Goal: Task Accomplishment & Management: Manage account settings

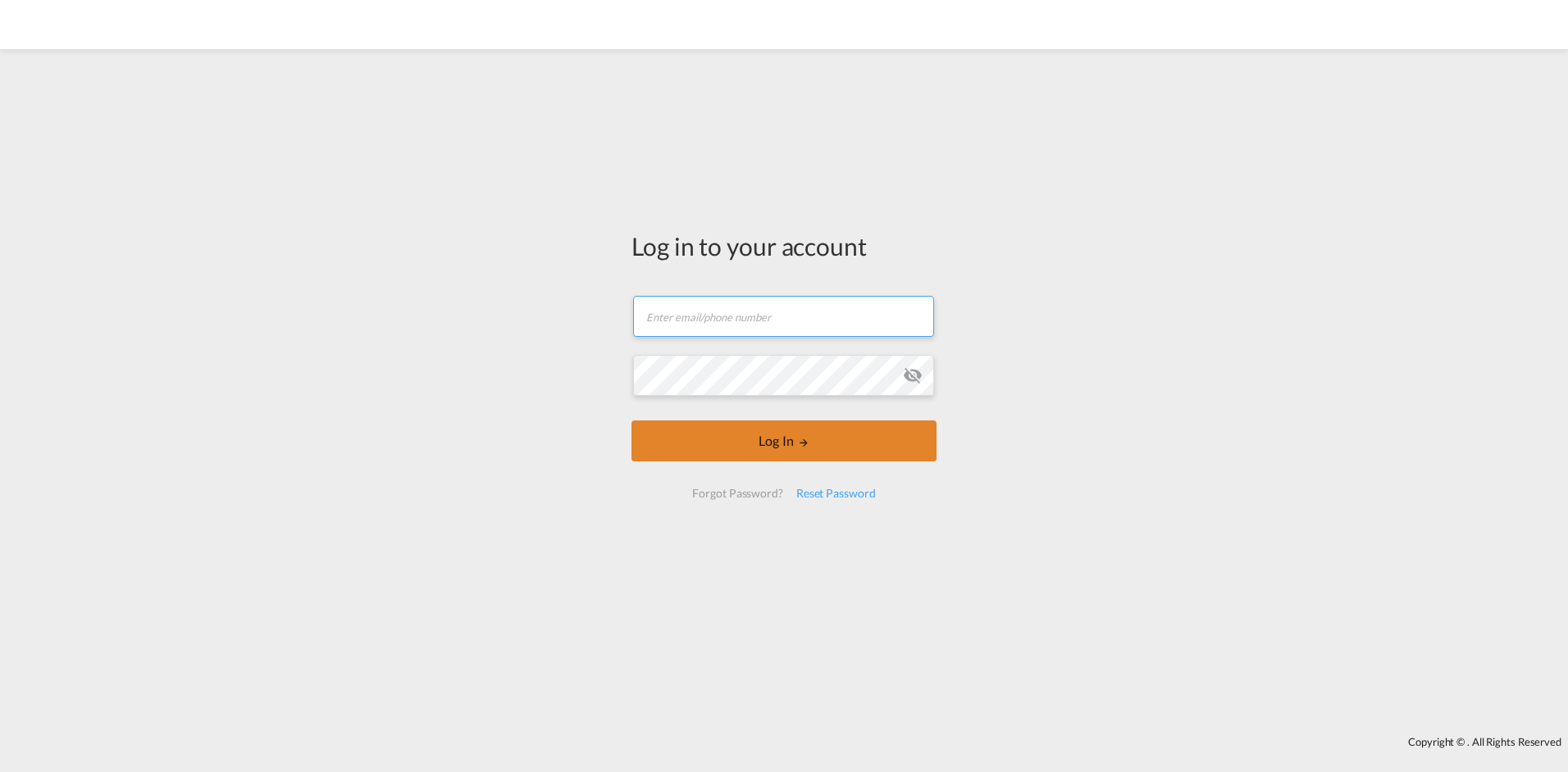
type input "[EMAIL_ADDRESS][DOMAIN_NAME]"
click at [687, 445] on button "Log In" at bounding box center [784, 441] width 305 height 41
type input "[EMAIL_ADDRESS][DOMAIN_NAME]"
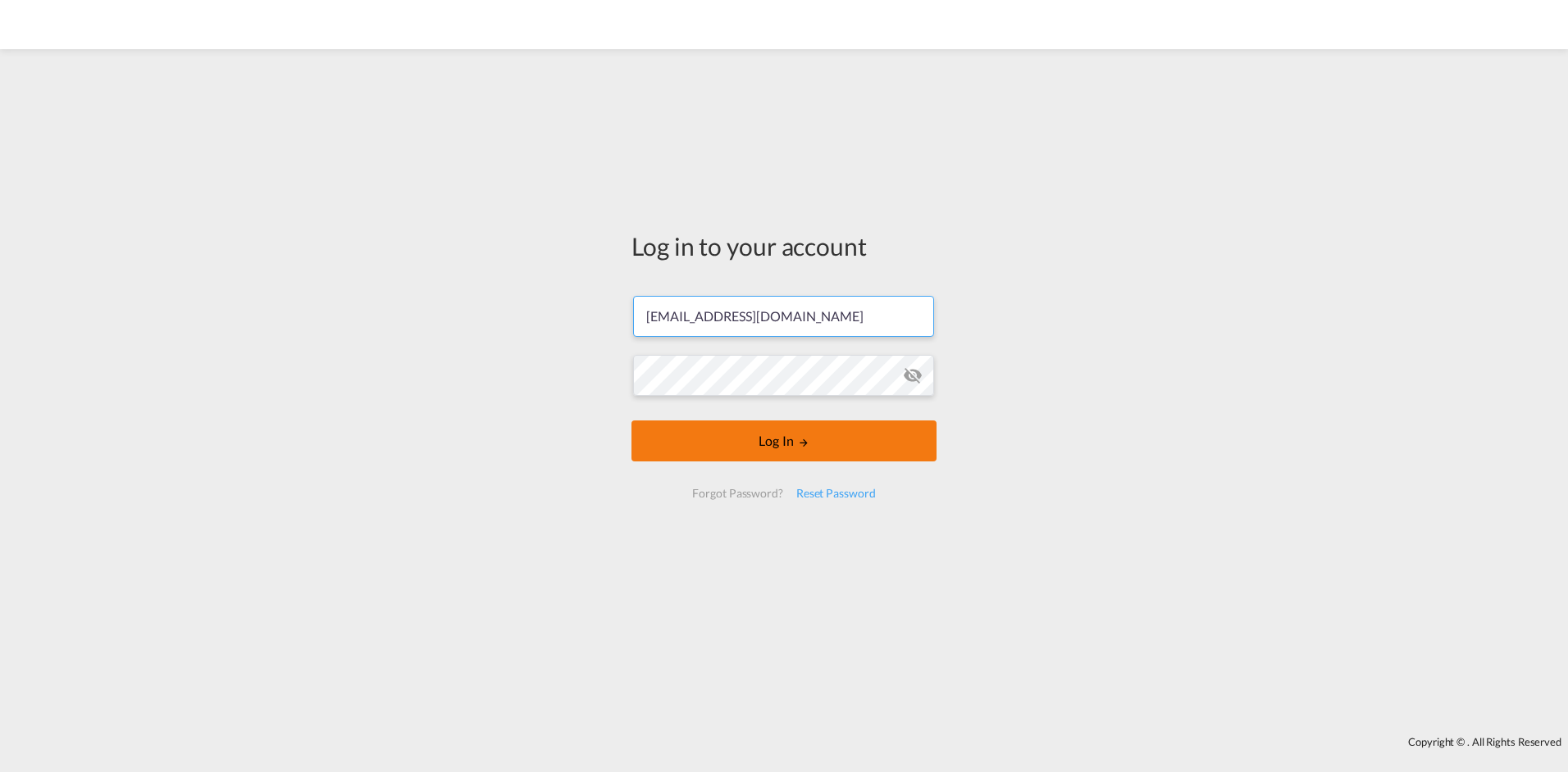
click at [663, 442] on button "Log In" at bounding box center [784, 441] width 305 height 41
type input "[EMAIL_ADDRESS][DOMAIN_NAME]"
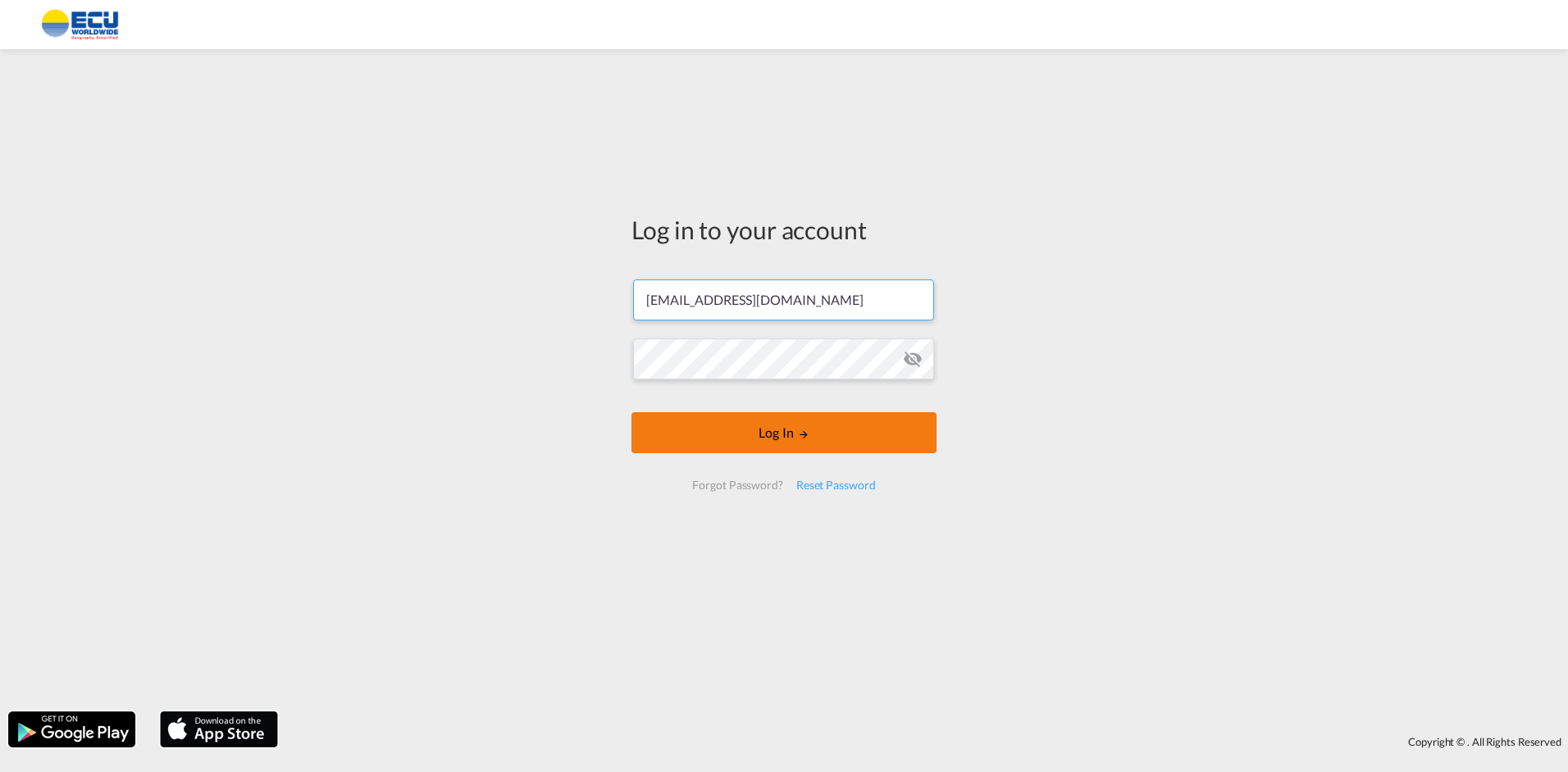
click at [658, 435] on form "THELMAHERNANDEZ@ECUWORLDWIDE.COM Password field is required Log In Forgot Passw…" at bounding box center [784, 385] width 305 height 244
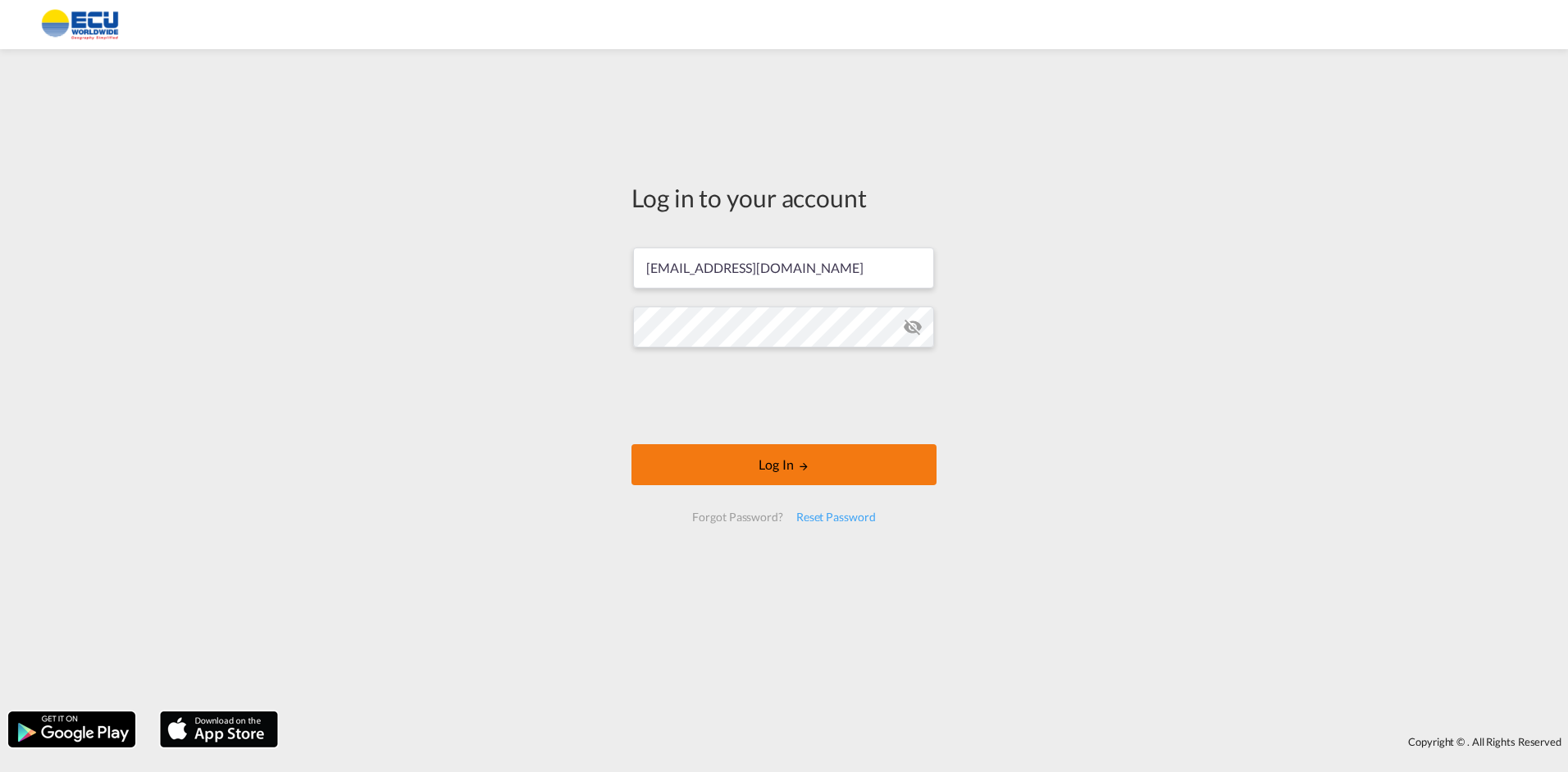
click at [723, 475] on button "Log In" at bounding box center [784, 464] width 305 height 41
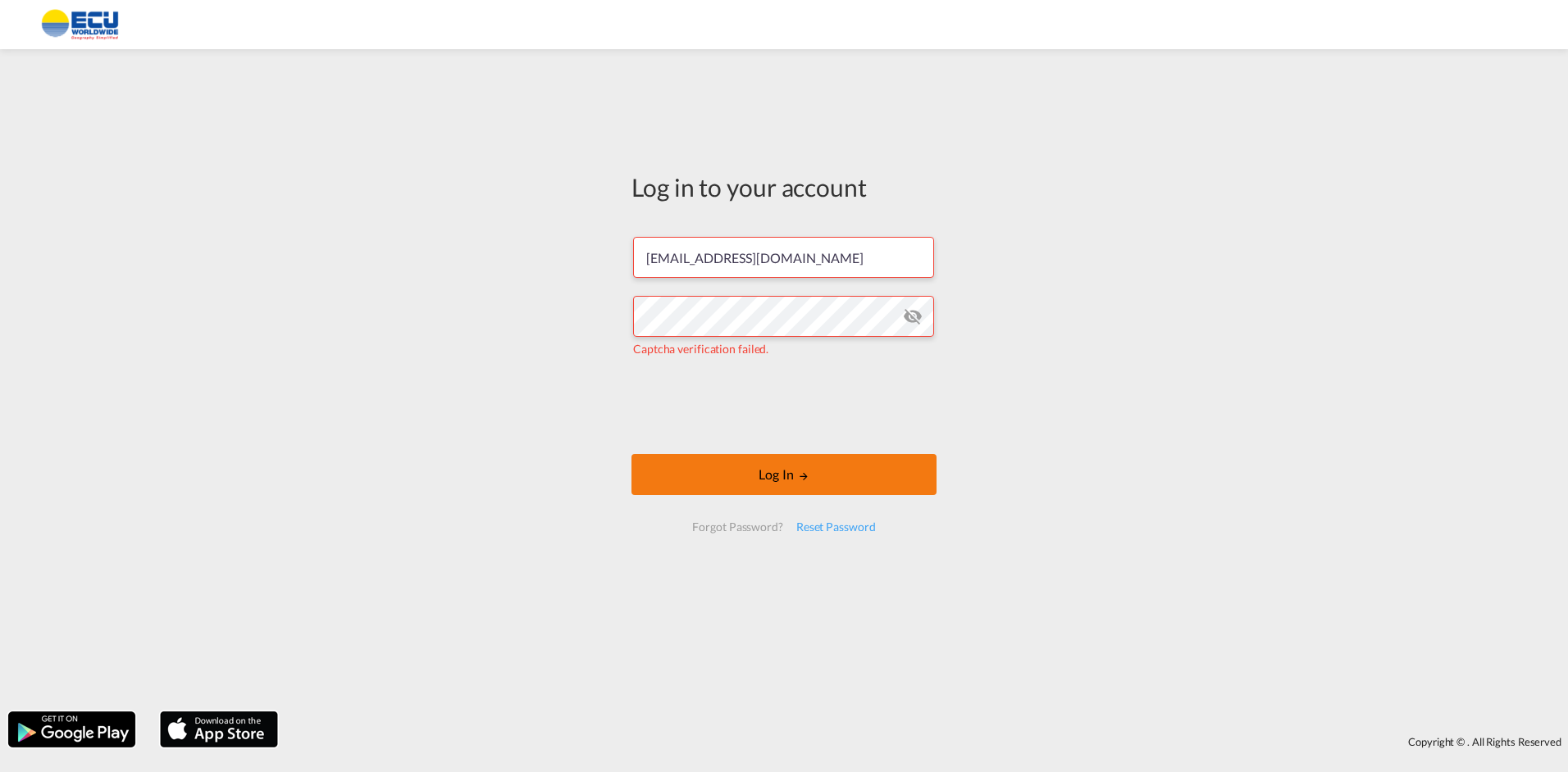
click at [711, 486] on button "Log In" at bounding box center [784, 475] width 305 height 41
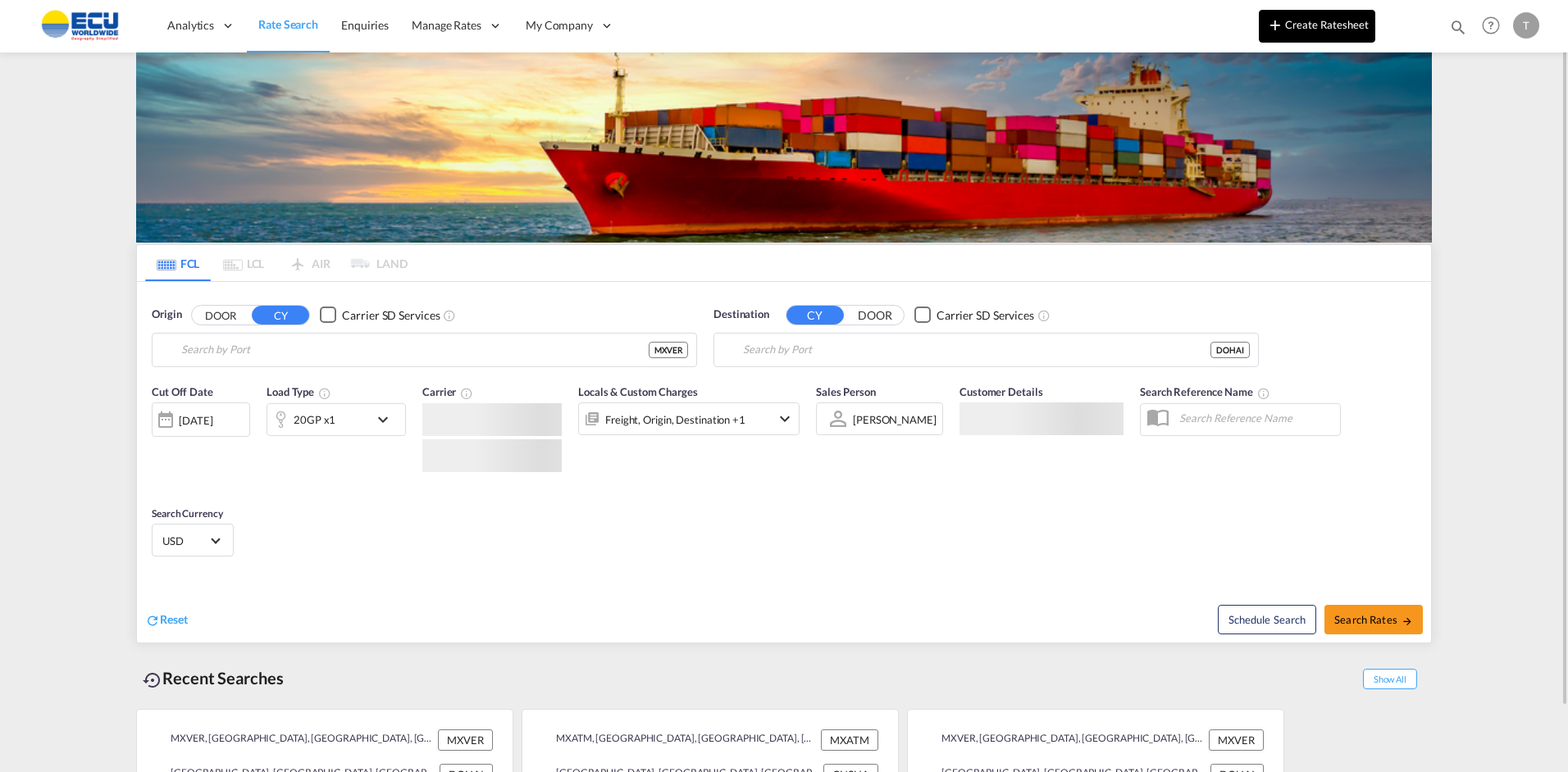
type input "Veracruz, MXVER"
type input "Rio Haina, DOHAI"
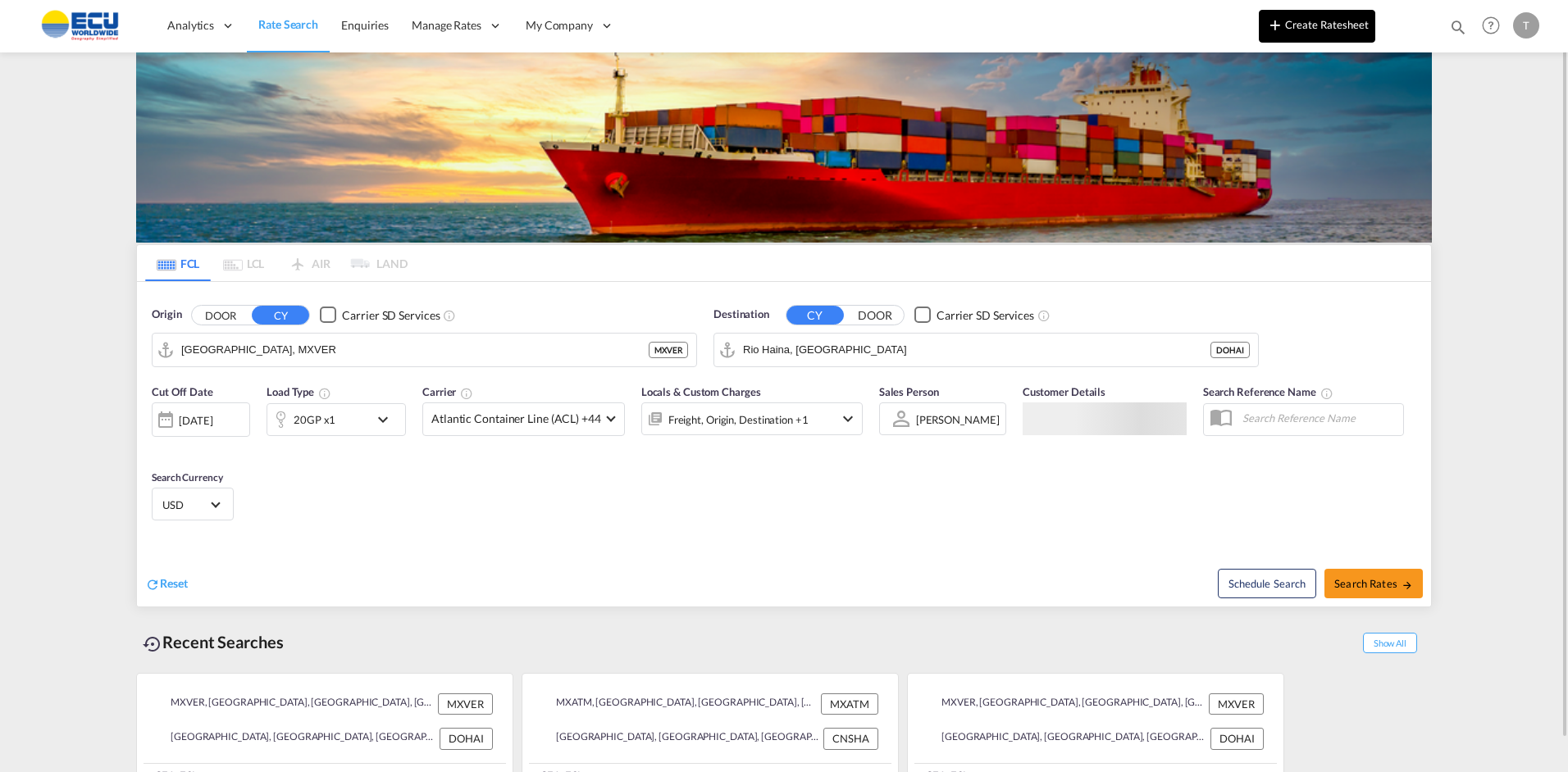
click at [1305, 18] on button "Create Ratesheet" at bounding box center [1316, 26] width 117 height 33
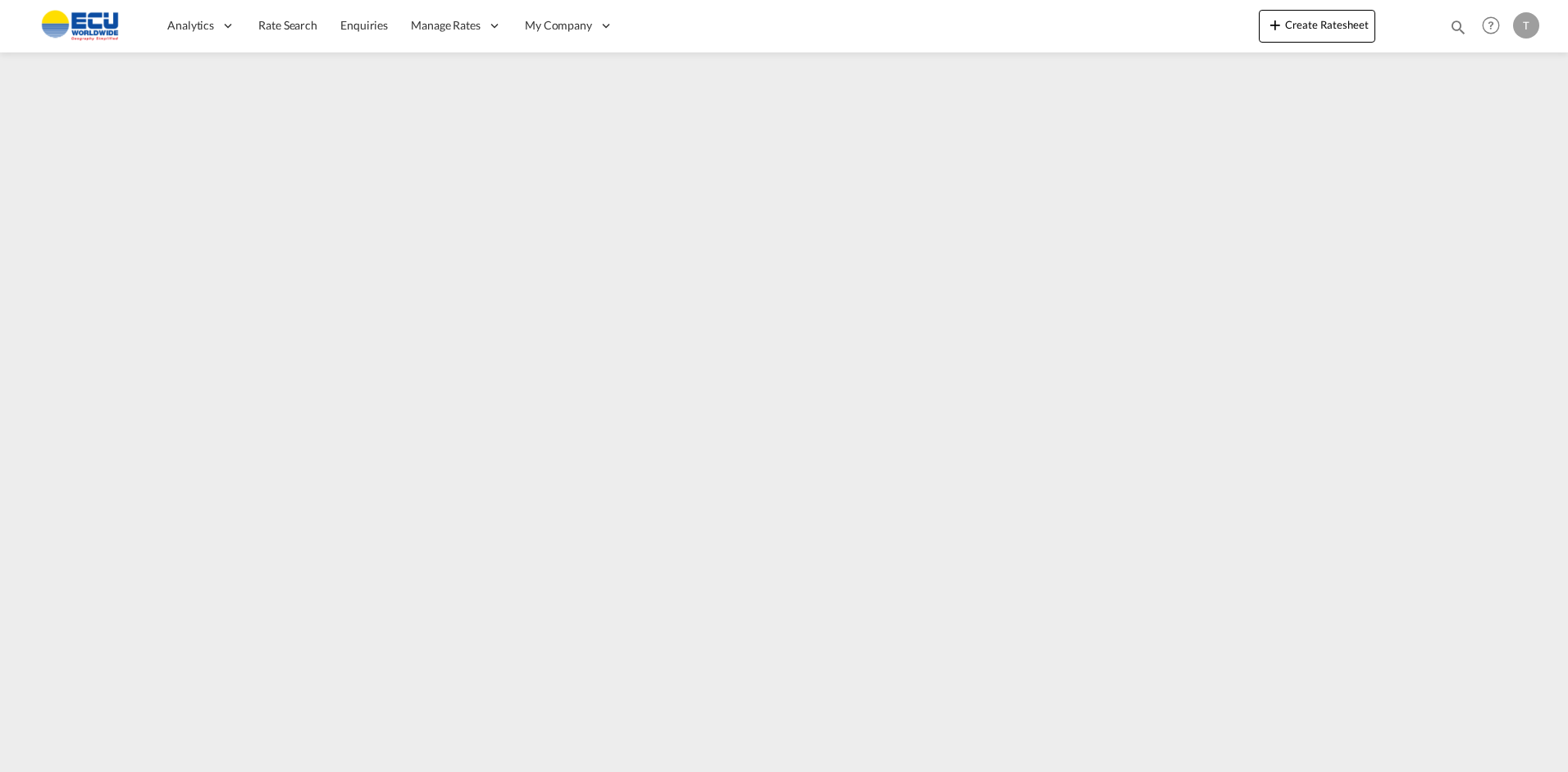
click at [1316, 18] on button "Create Ratesheet" at bounding box center [1316, 26] width 117 height 33
click at [1320, 29] on button "Create Ratesheet" at bounding box center [1316, 26] width 117 height 33
drag, startPoint x: 1293, startPoint y: 18, endPoint x: 1306, endPoint y: 19, distance: 13.0
click at [1294, 18] on button "Create Ratesheet" at bounding box center [1316, 26] width 117 height 33
click at [1313, 26] on button "Create Ratesheet" at bounding box center [1316, 26] width 117 height 33
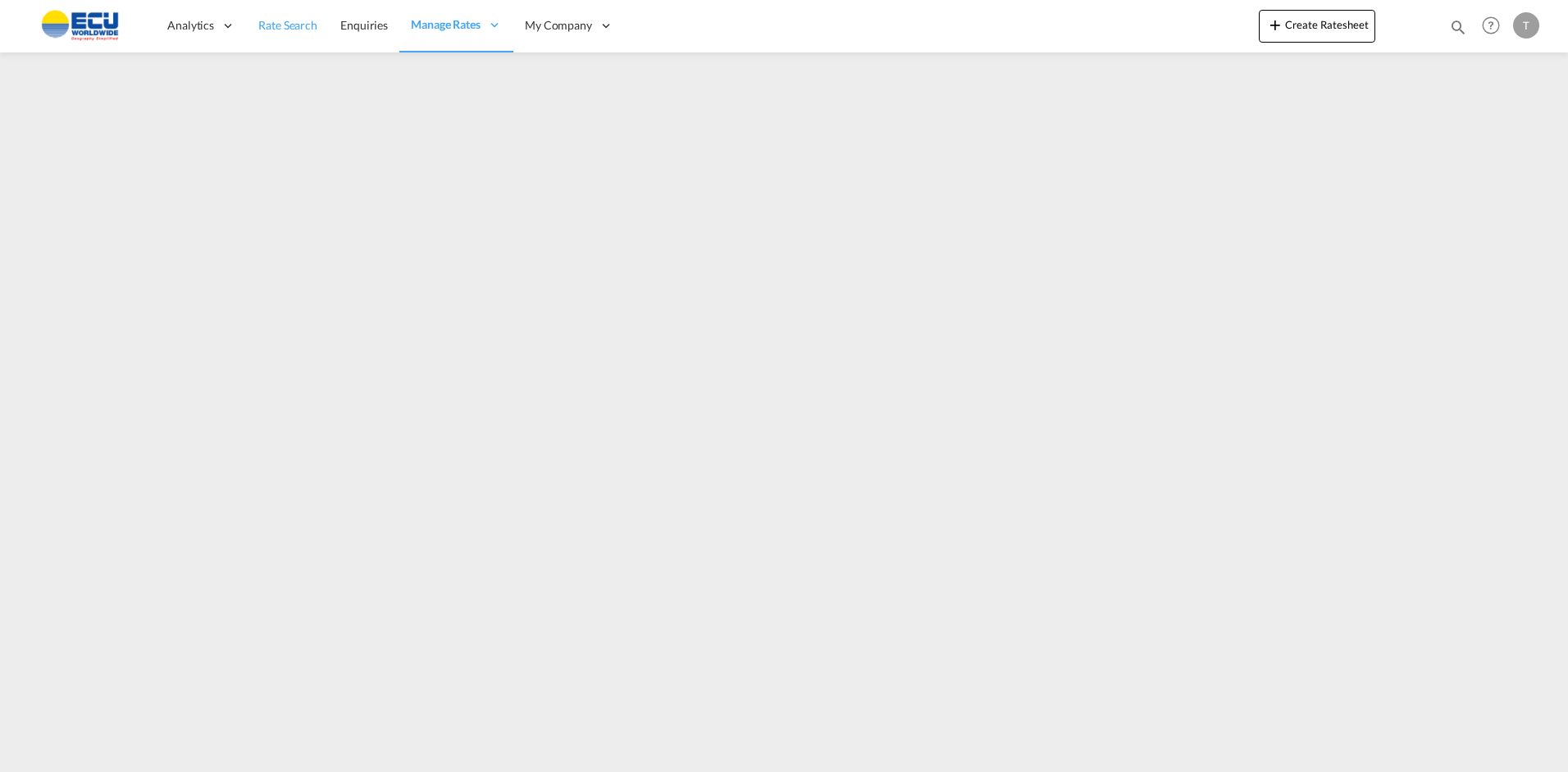
click at [287, 24] on span "Rate Search" at bounding box center [288, 25] width 59 height 14
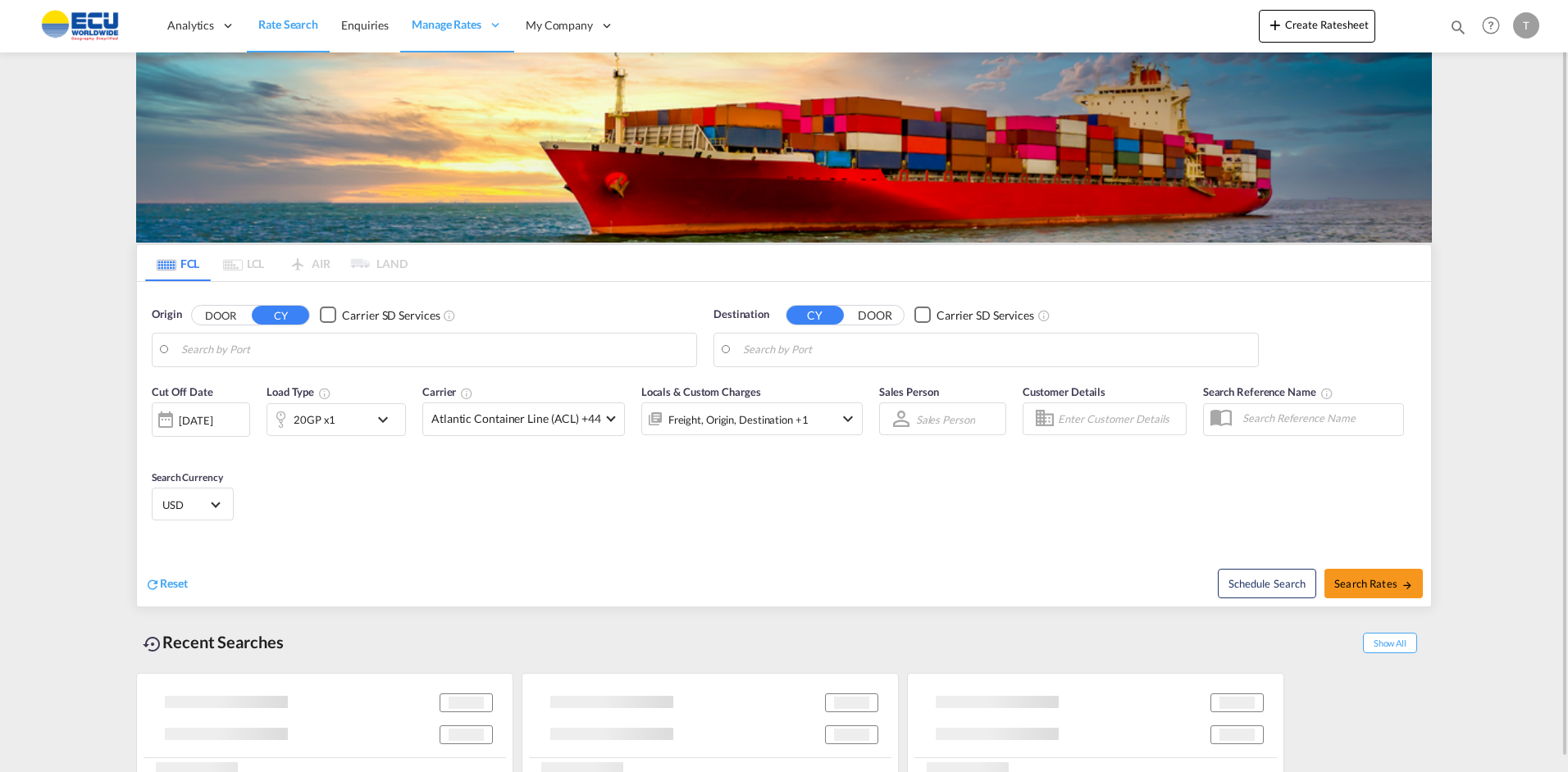
type input "Veracruz, MXVER"
type input "Rio Haina, DOHAI"
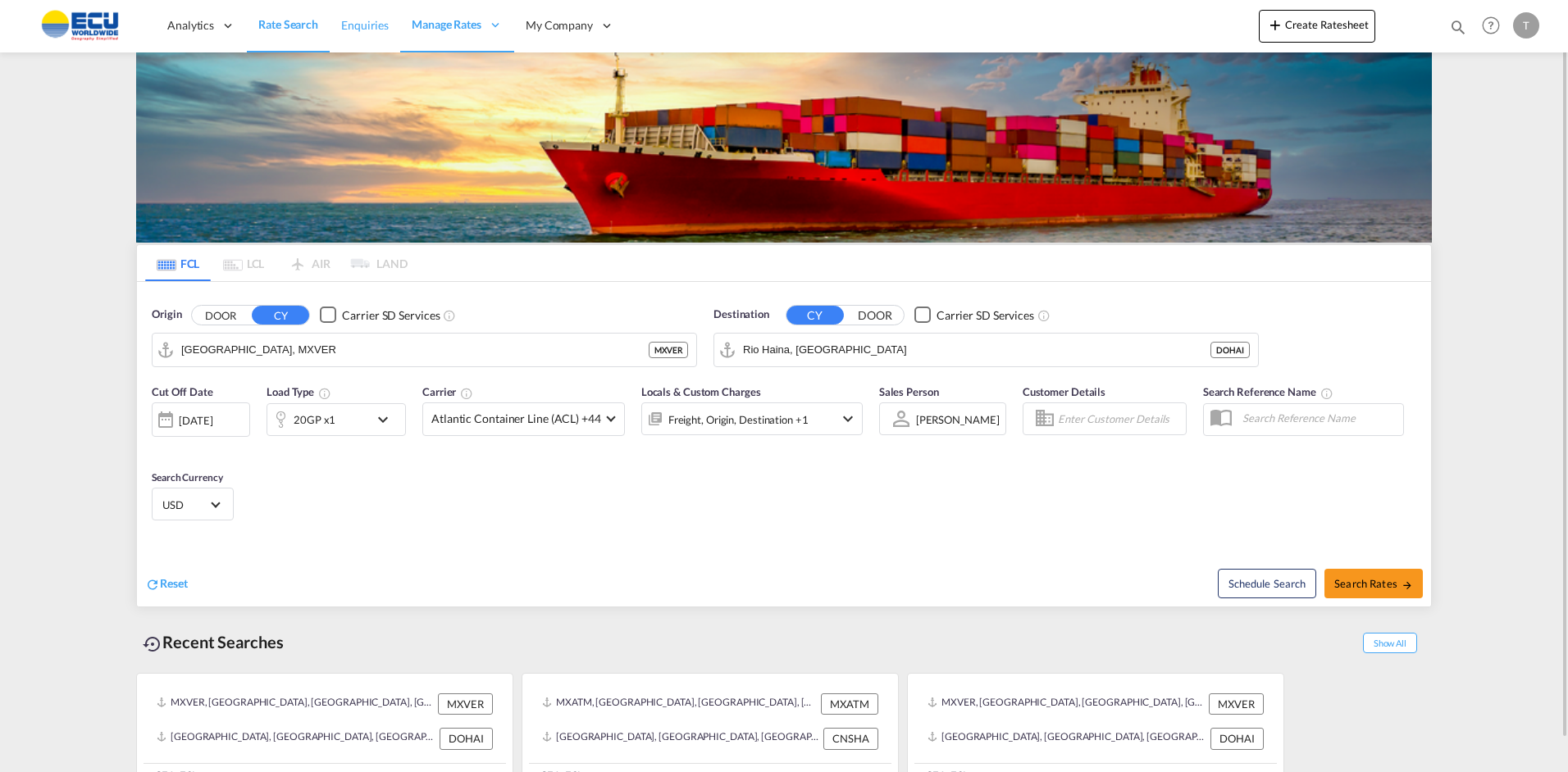
click at [368, 23] on span "Enquiries" at bounding box center [364, 25] width 48 height 14
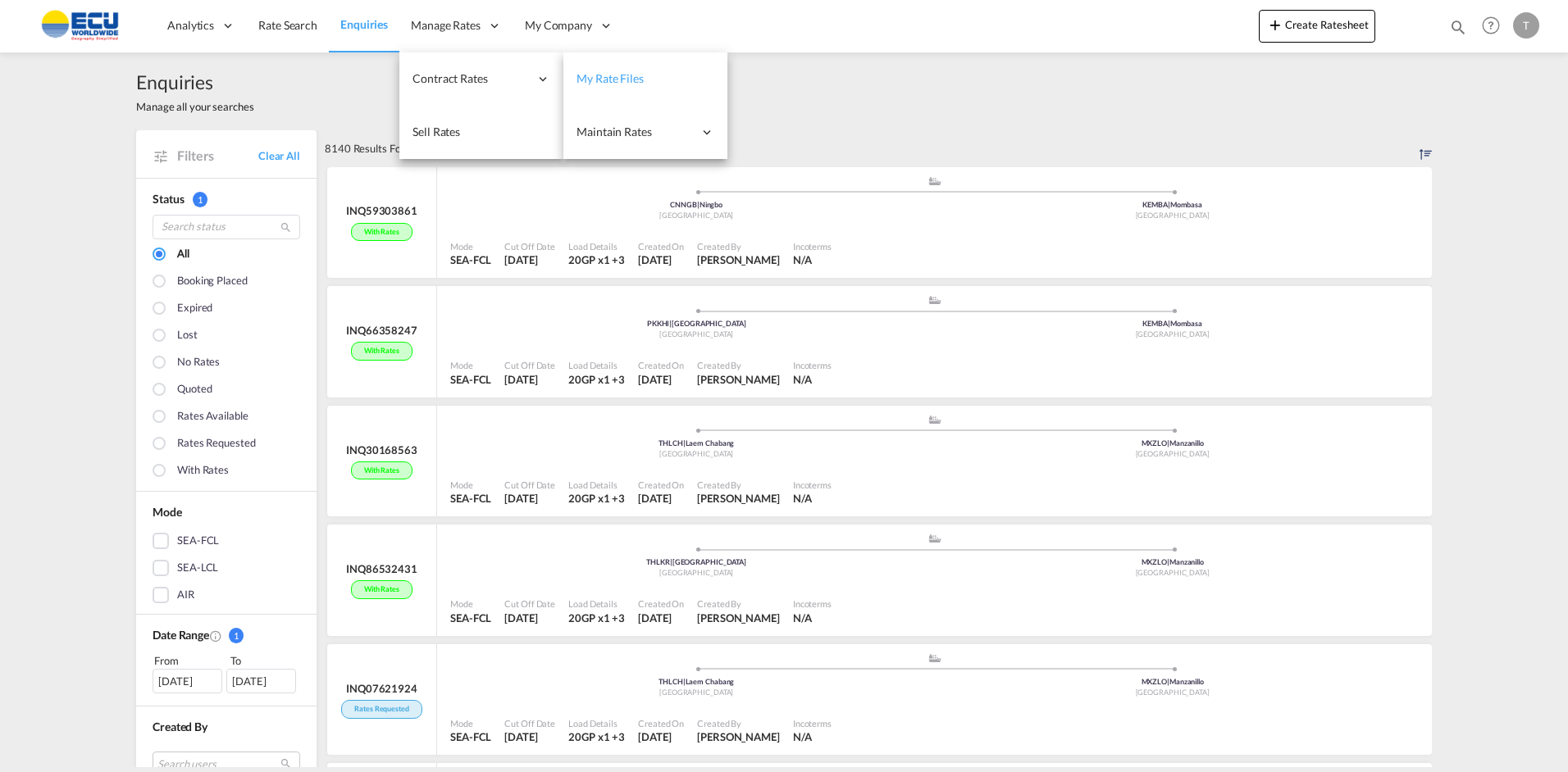
click at [600, 79] on span "My Rate Files" at bounding box center [609, 78] width 67 height 14
click at [628, 59] on link "My Rate Files" at bounding box center [645, 79] width 164 height 53
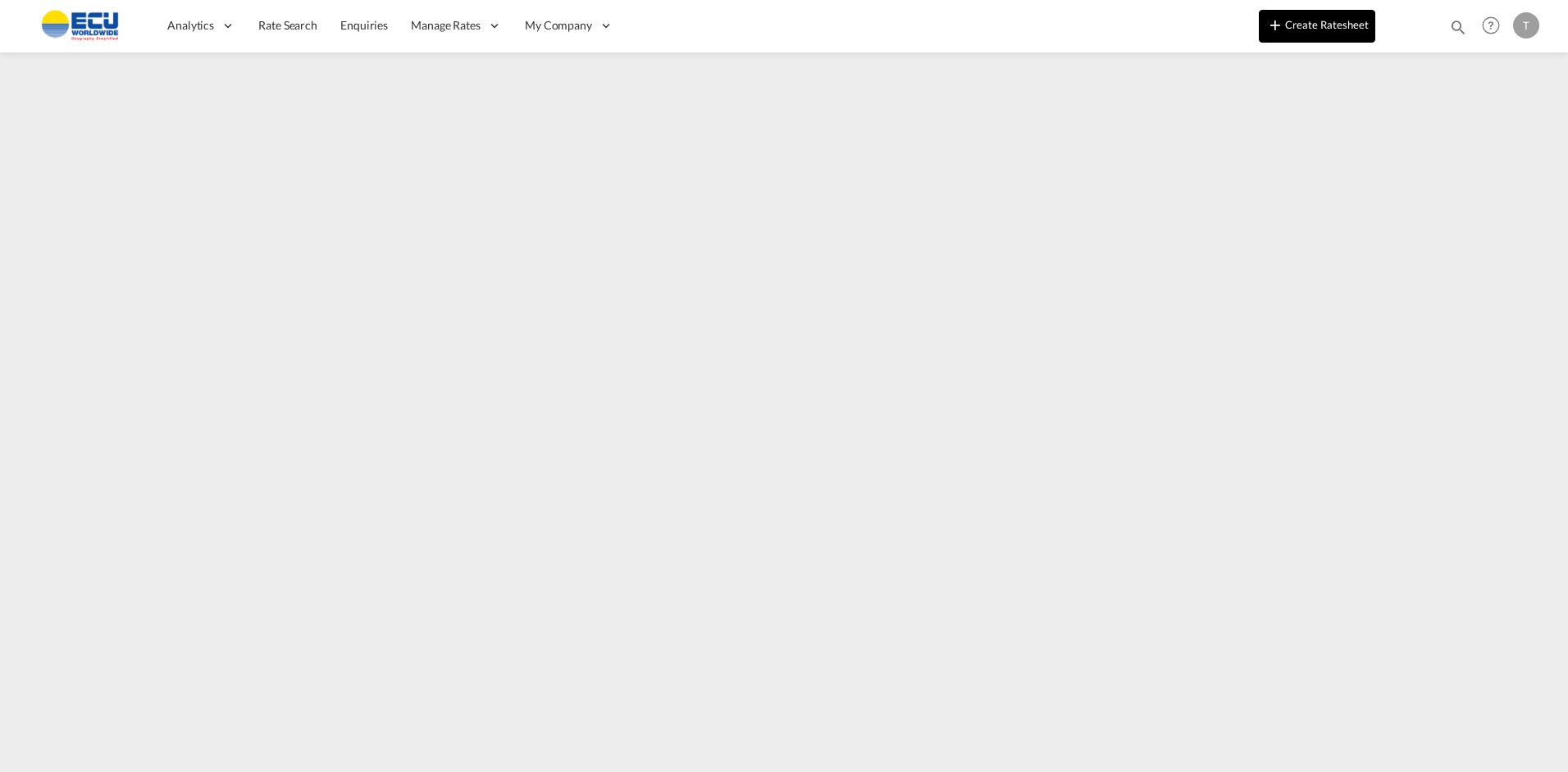
click at [1346, 29] on button "Create Ratesheet" at bounding box center [1316, 26] width 117 height 33
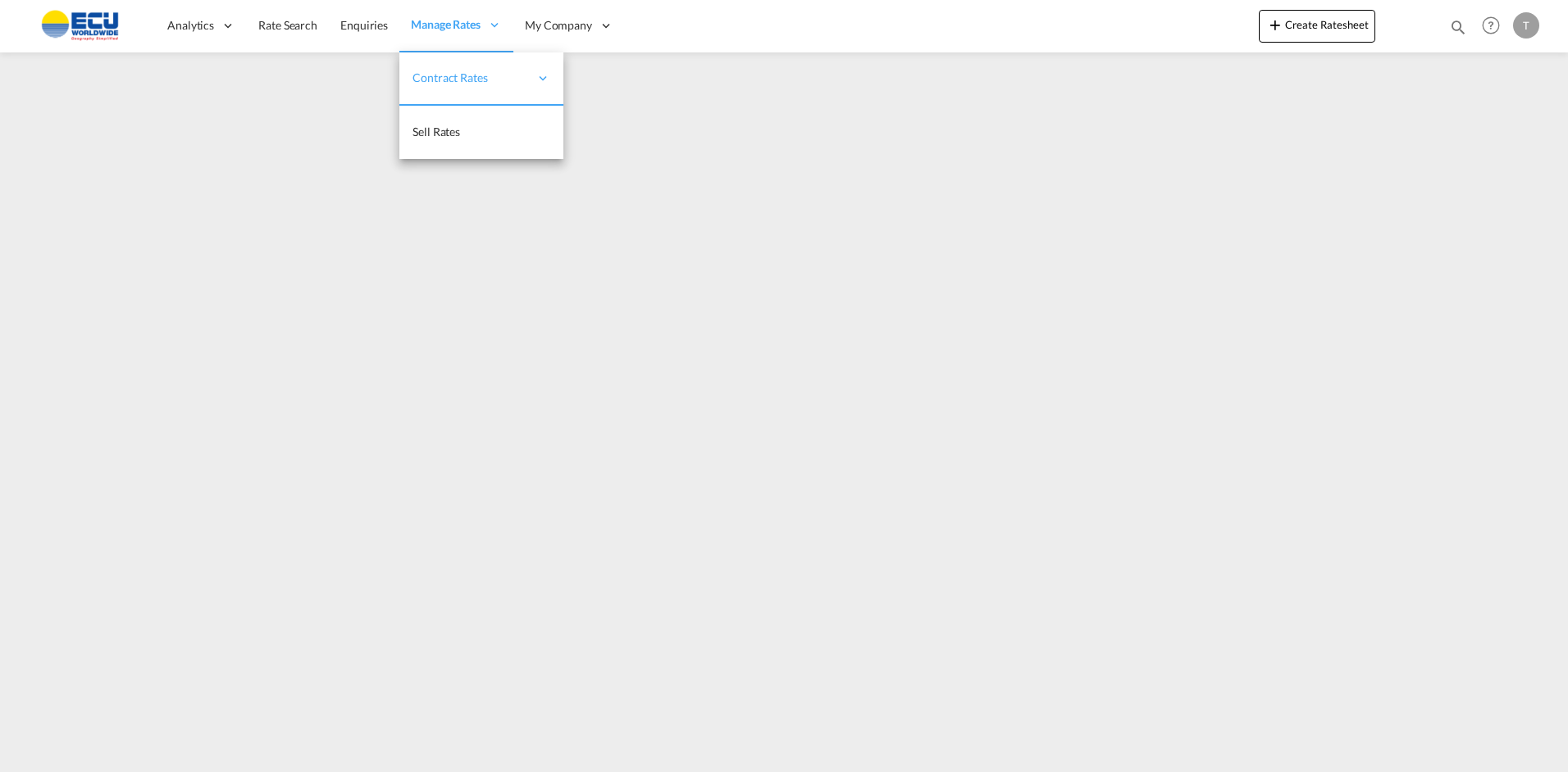
click at [436, 23] on span "Manage Rates" at bounding box center [446, 24] width 70 height 17
click at [609, 73] on span "My Rate Files" at bounding box center [609, 78] width 67 height 14
